Goal: Task Accomplishment & Management: Manage account settings

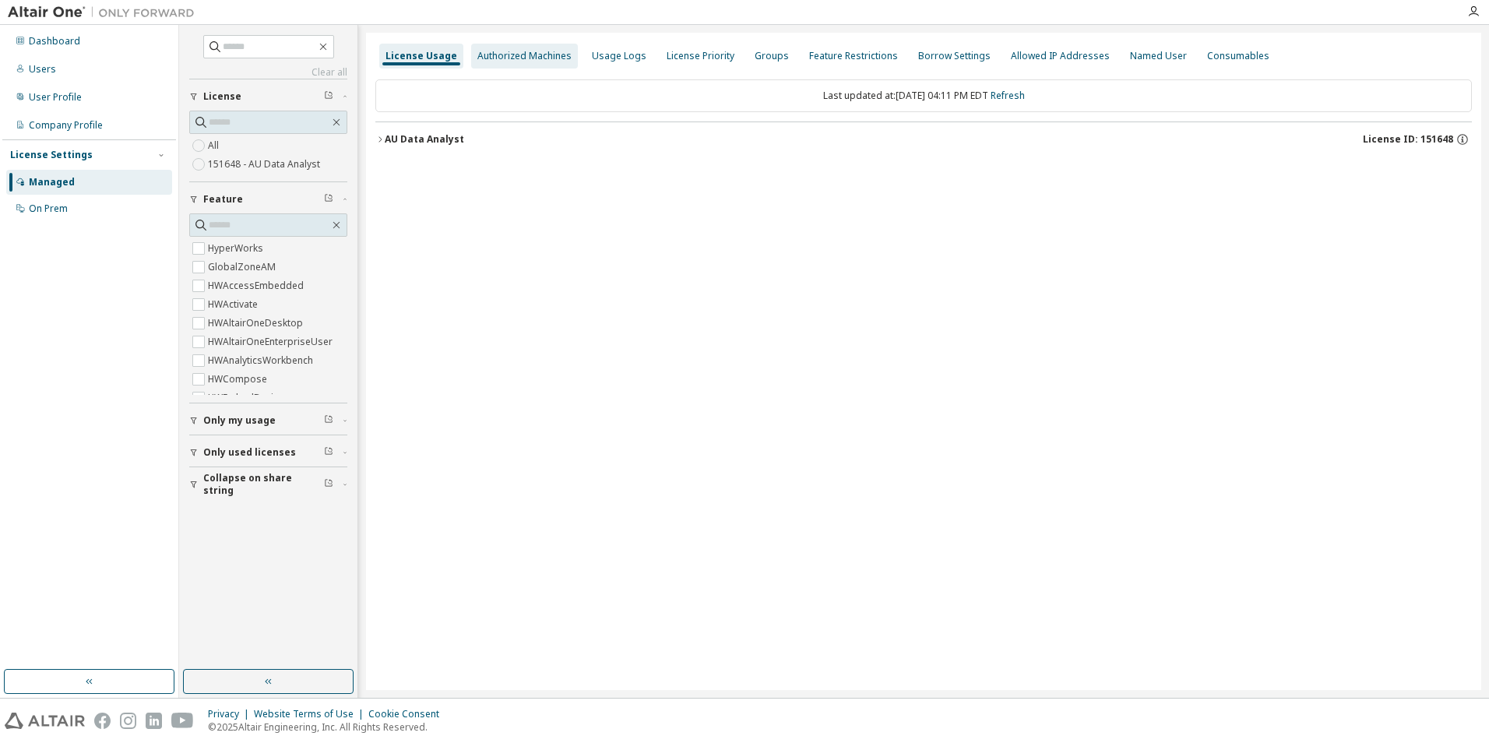
click at [558, 55] on div "Authorized Machines" at bounding box center [524, 56] width 94 height 12
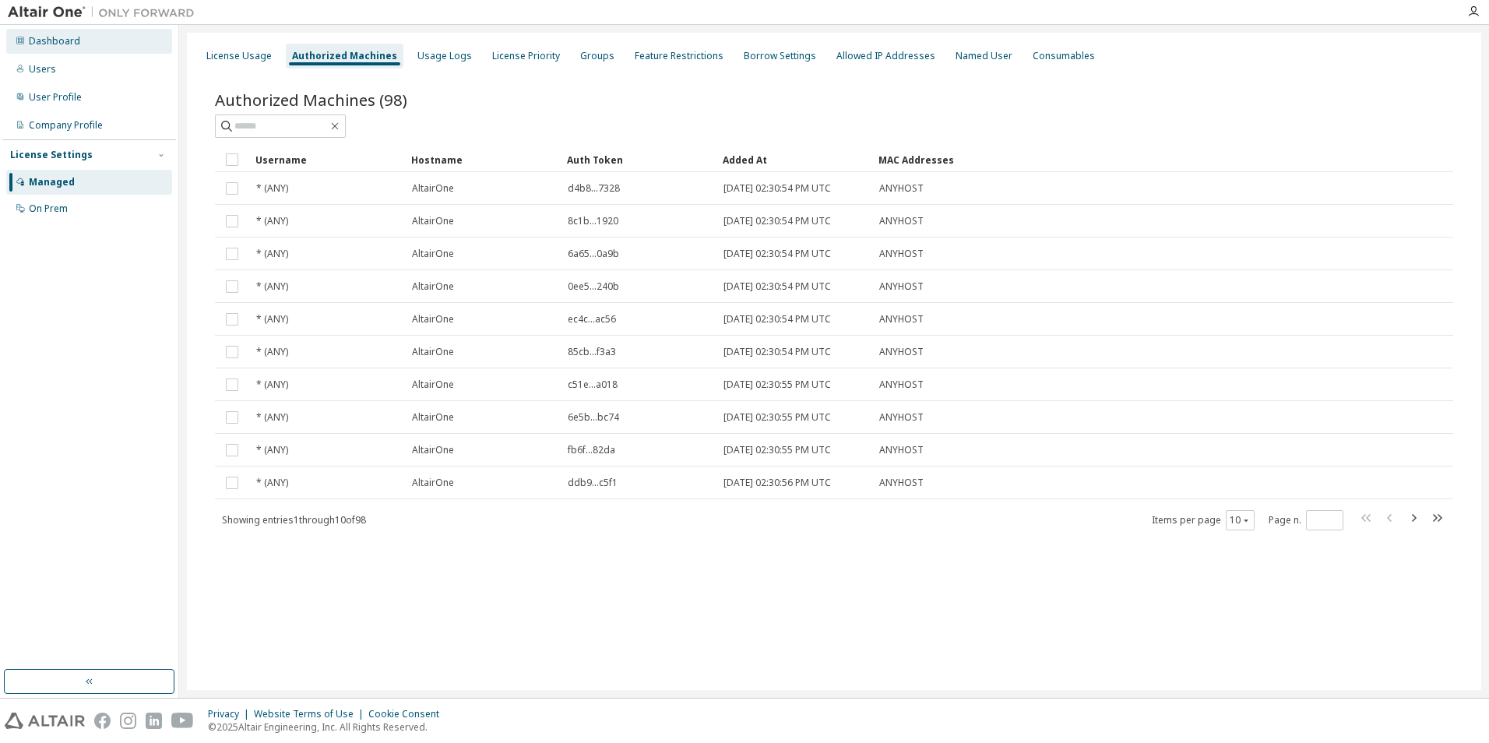
click at [60, 39] on div "Dashboard" at bounding box center [54, 41] width 51 height 12
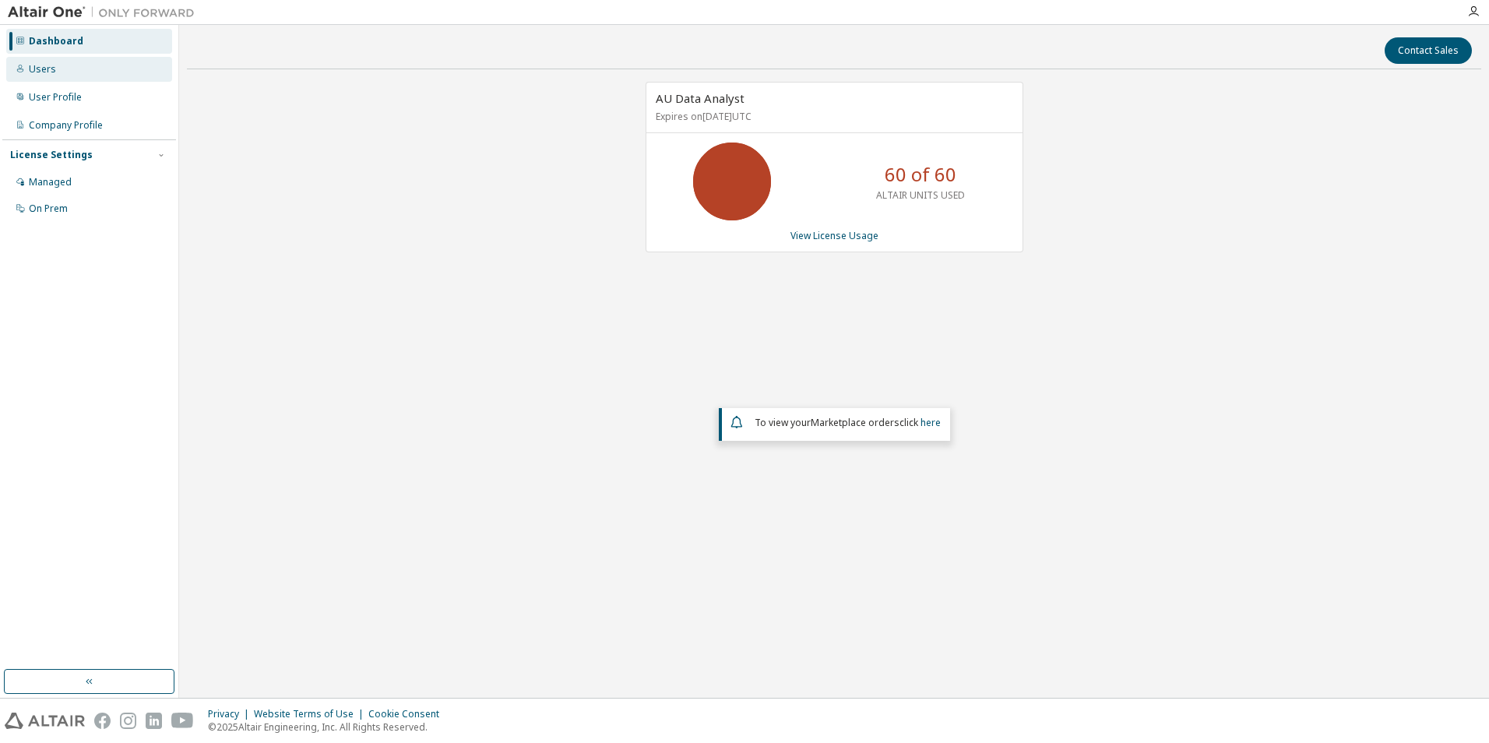
click at [45, 71] on div "Users" at bounding box center [42, 69] width 27 height 12
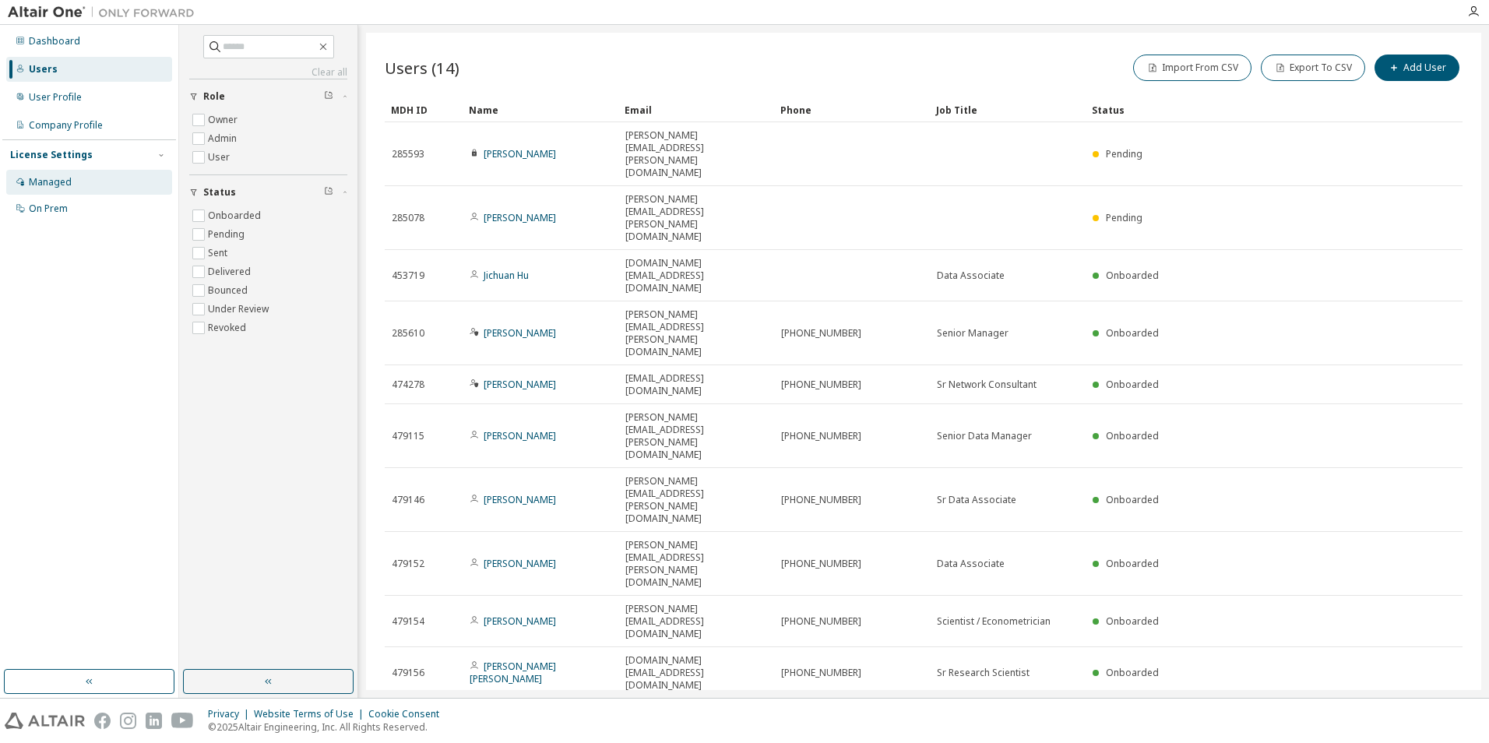
click at [50, 181] on div "Managed" at bounding box center [50, 182] width 43 height 12
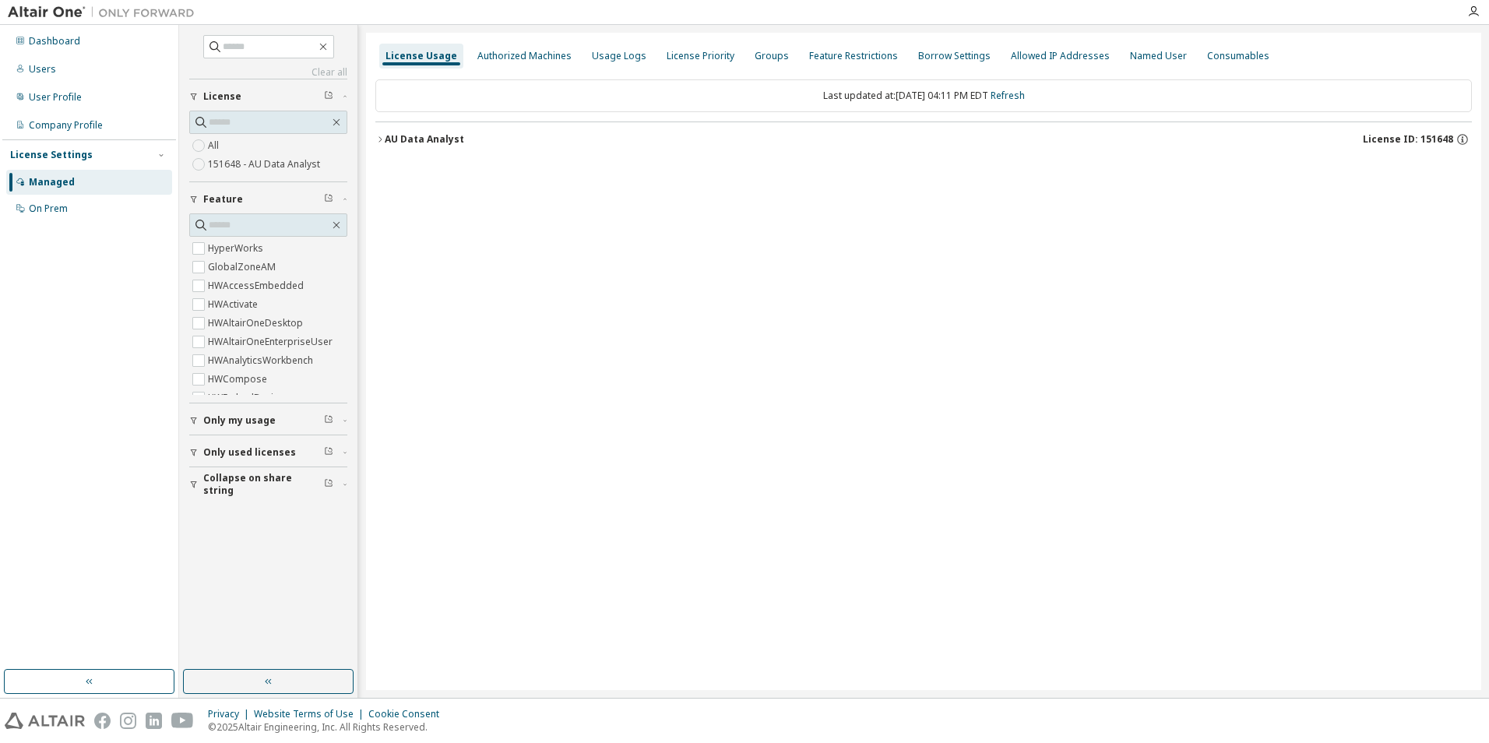
click at [378, 140] on icon "button" at bounding box center [379, 139] width 9 height 9
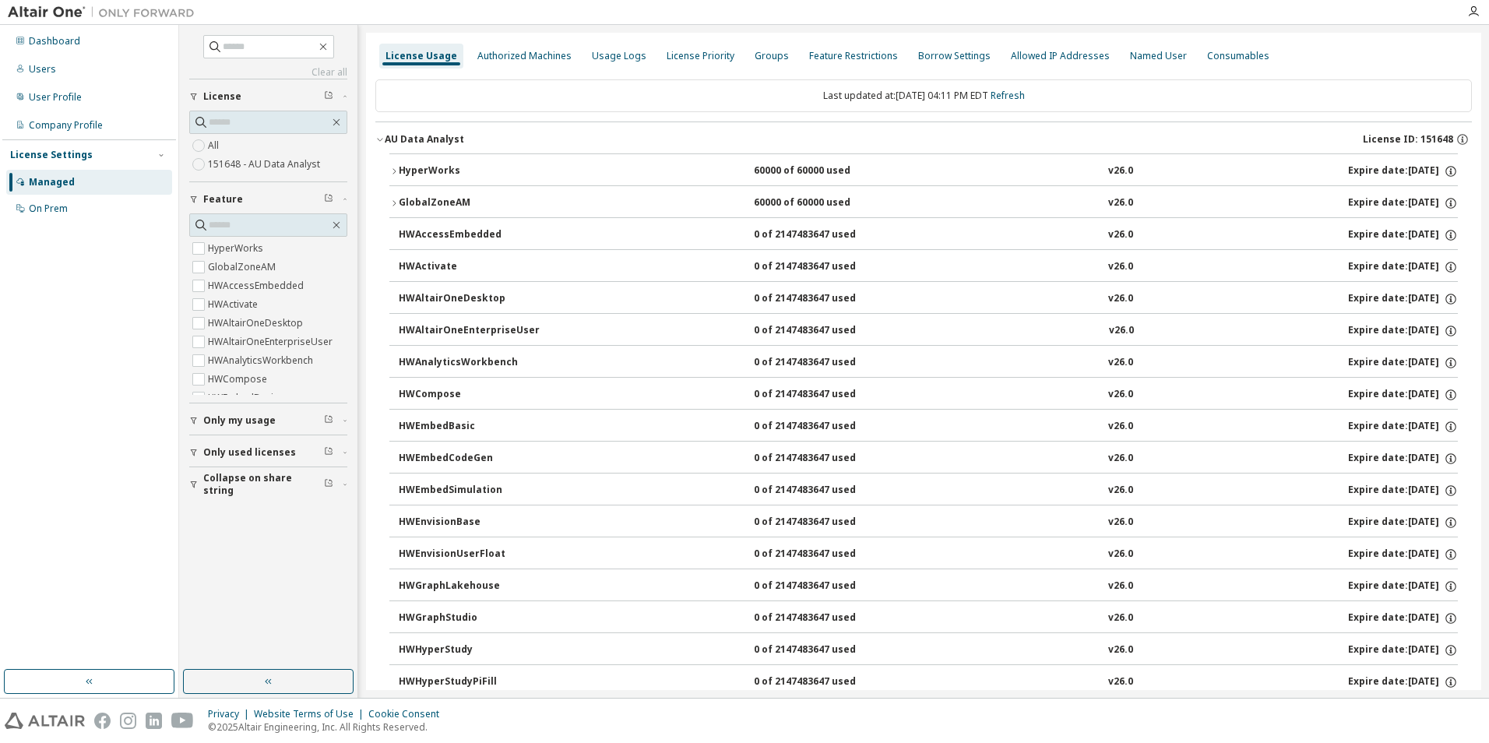
click at [427, 167] on div "HyperWorks" at bounding box center [469, 171] width 140 height 14
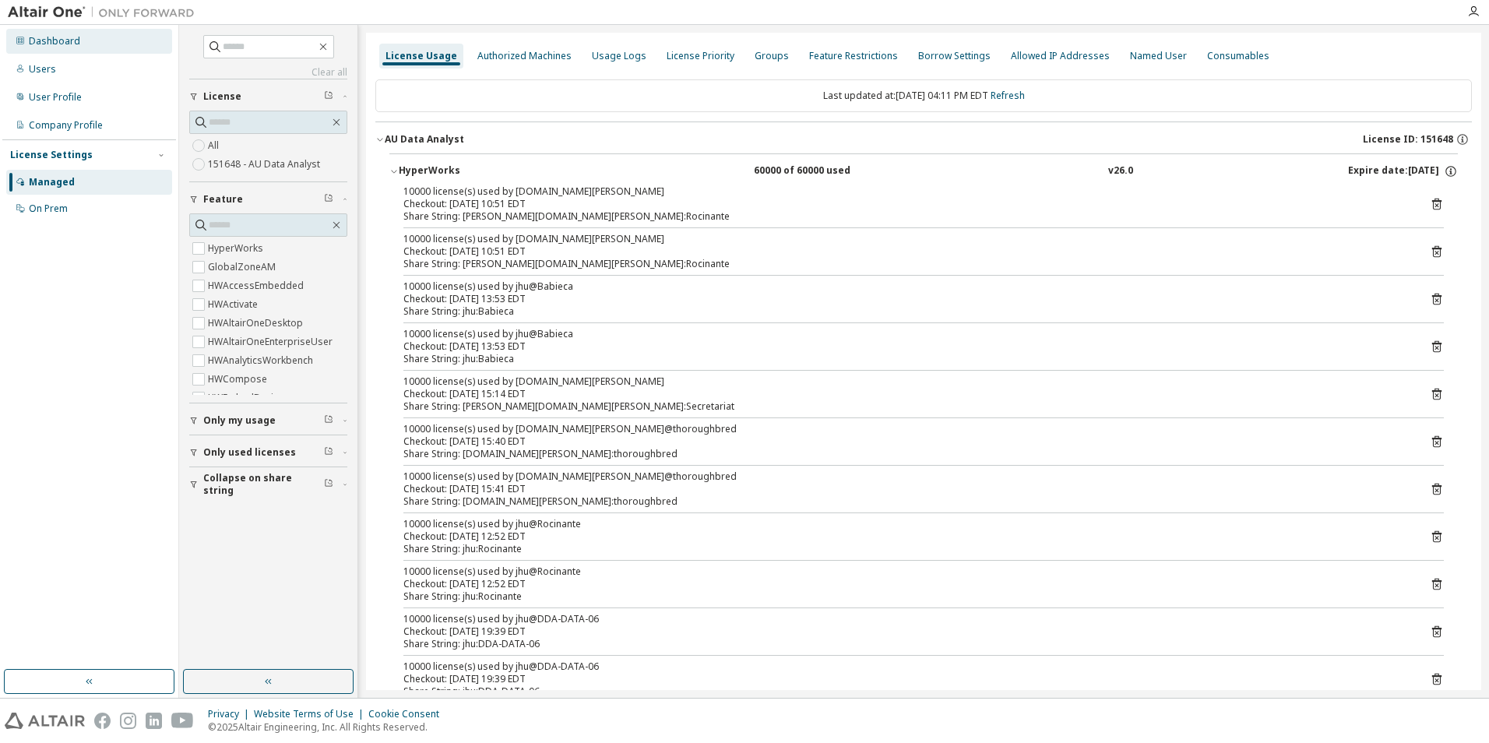
click at [35, 42] on div "Dashboard" at bounding box center [54, 41] width 51 height 12
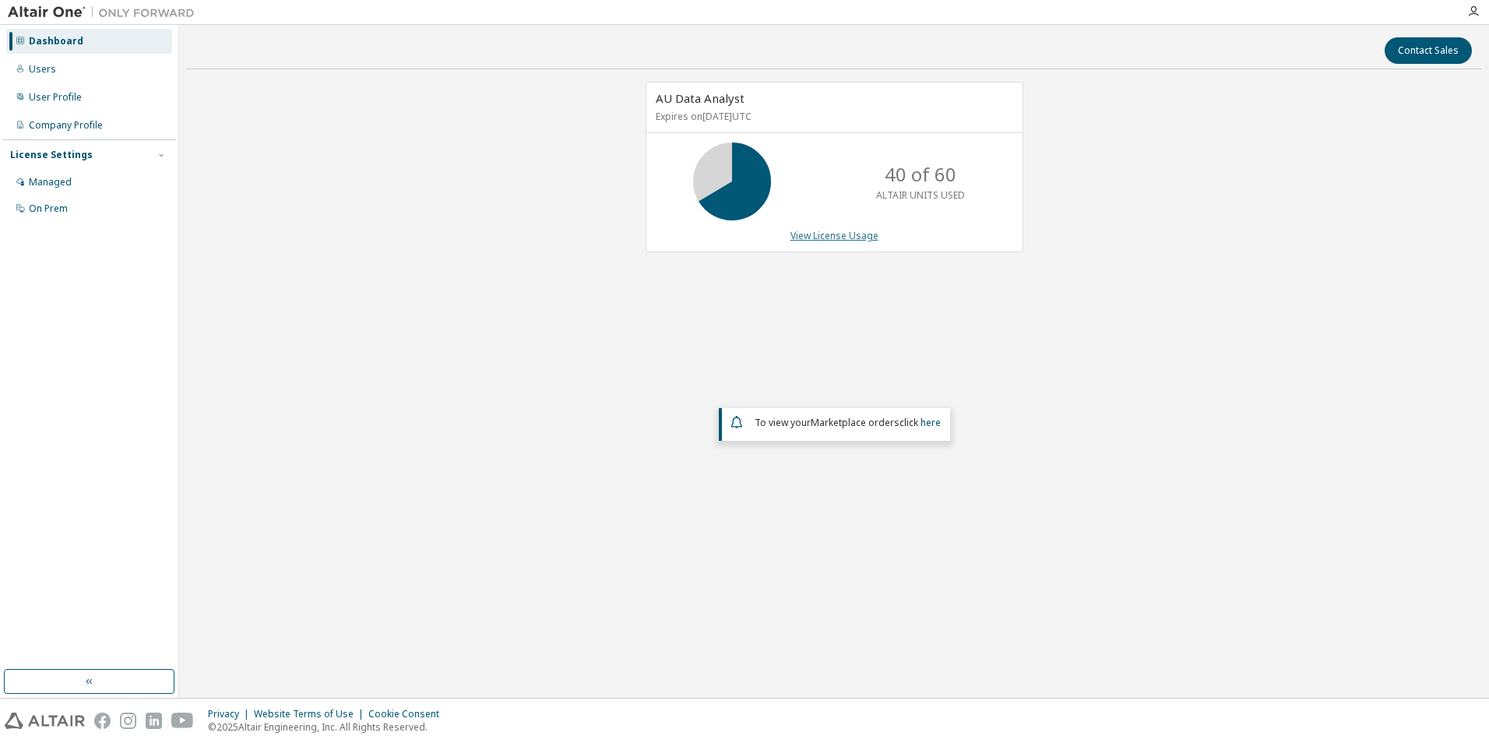
click at [836, 237] on link "View License Usage" at bounding box center [834, 235] width 88 height 13
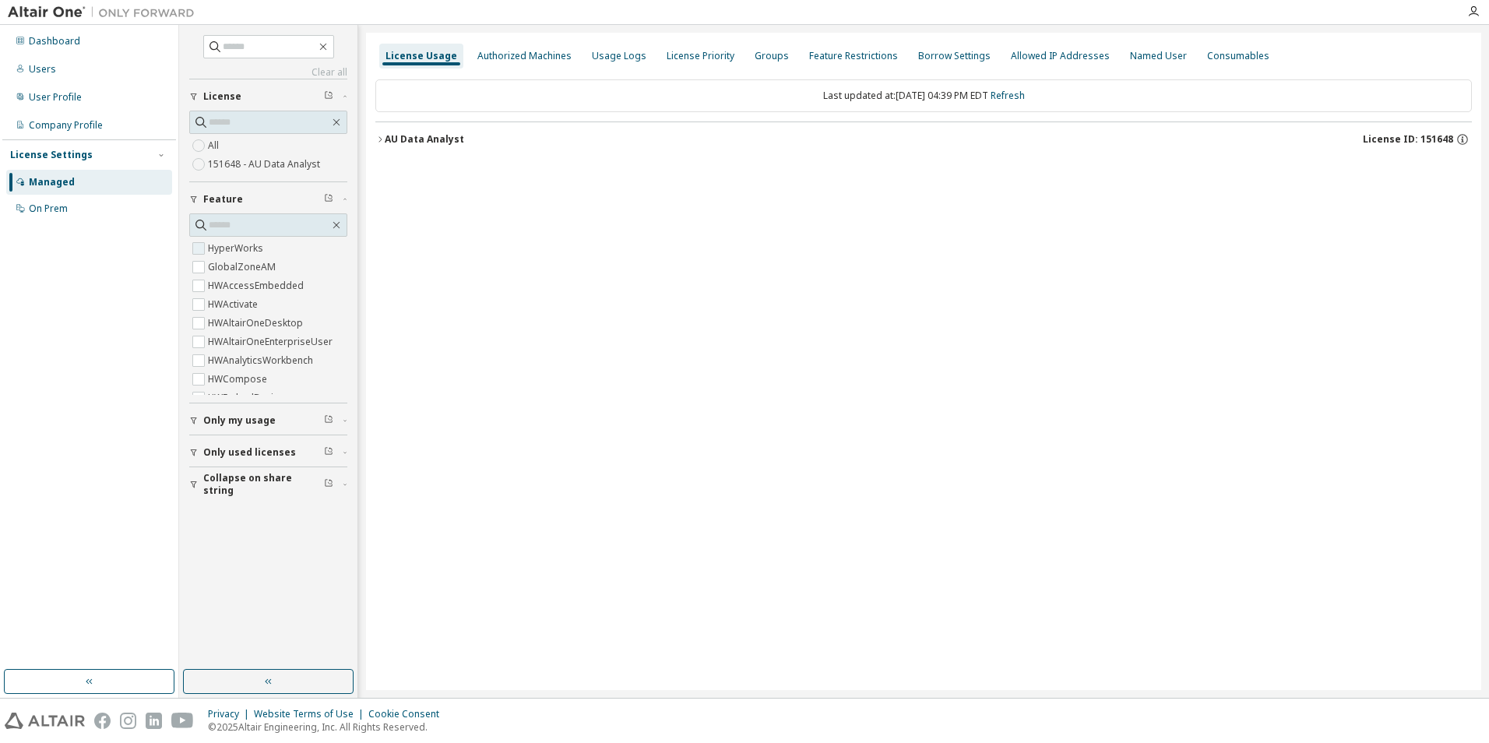
click at [233, 249] on label "HyperWorks" at bounding box center [237, 248] width 58 height 19
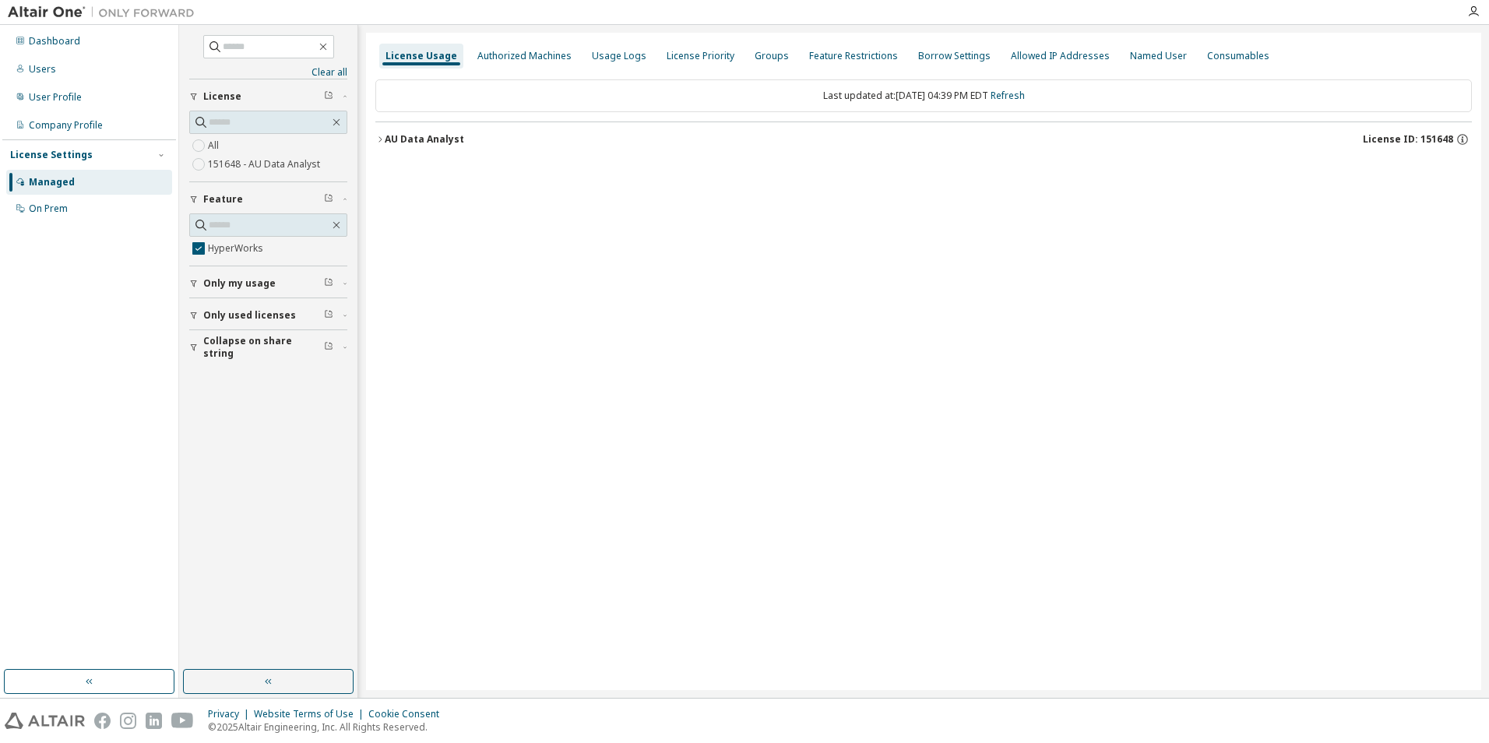
click at [420, 137] on div "AU Data Analyst" at bounding box center [424, 139] width 79 height 12
click at [437, 167] on div "HyperWorks" at bounding box center [469, 171] width 140 height 14
